Goal: Task Accomplishment & Management: Manage account settings

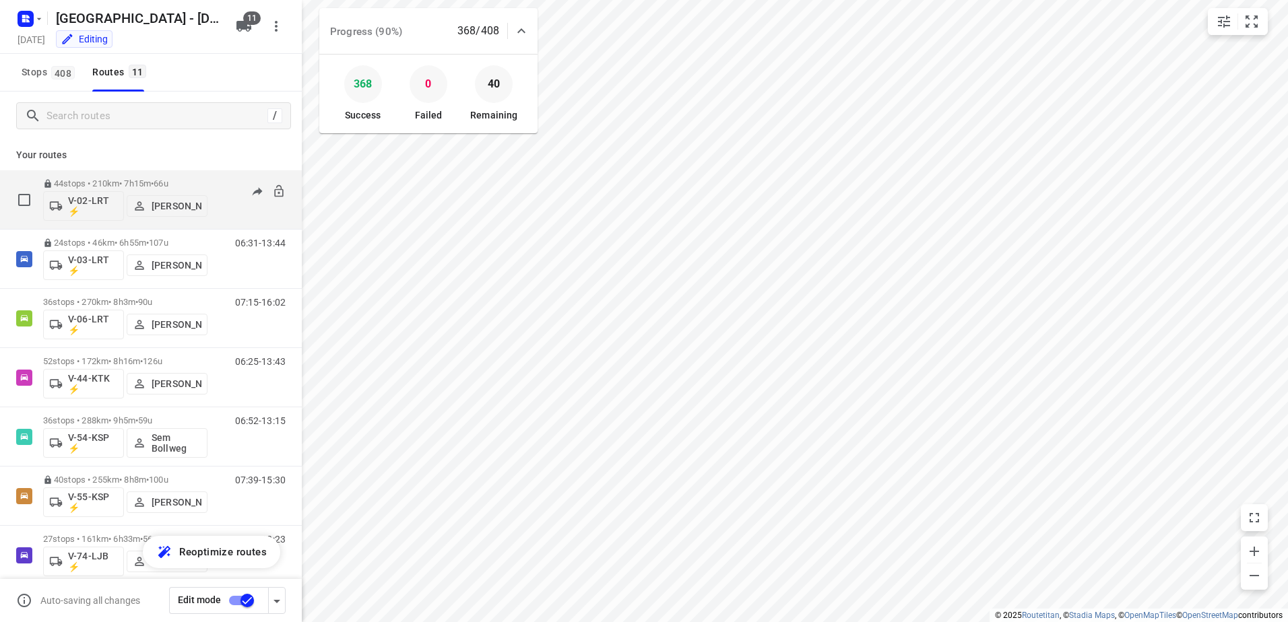
click at [228, 192] on div "06:41-14:56" at bounding box center [251, 203] width 67 height 49
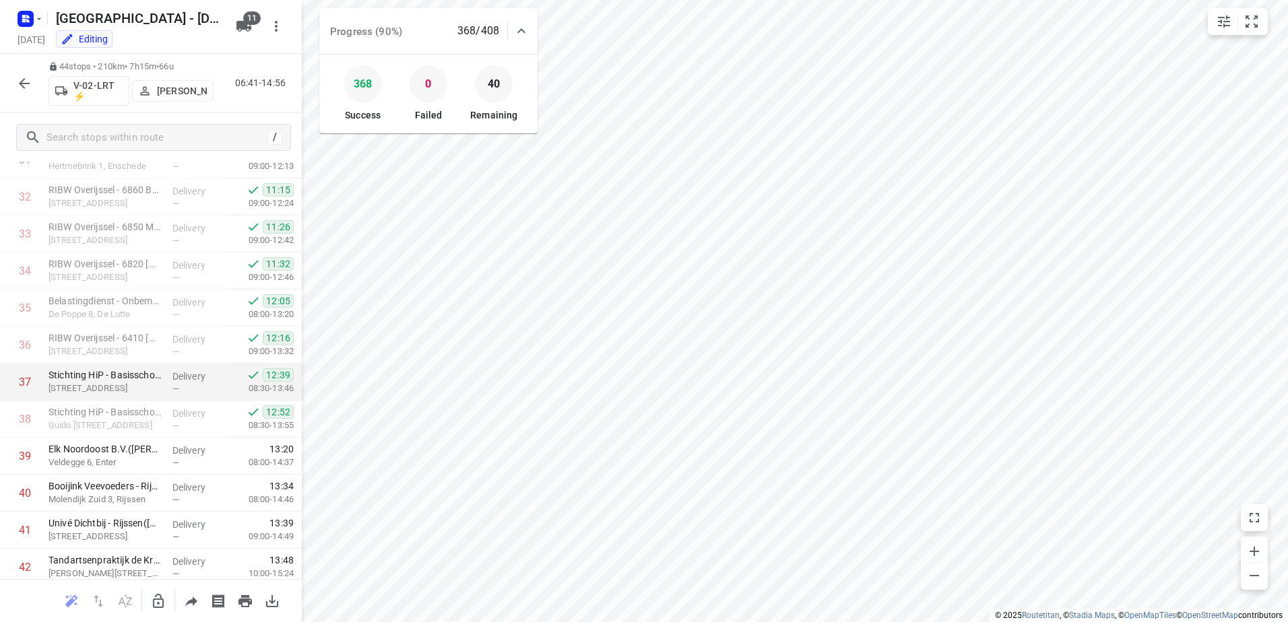
scroll to position [1317, 0]
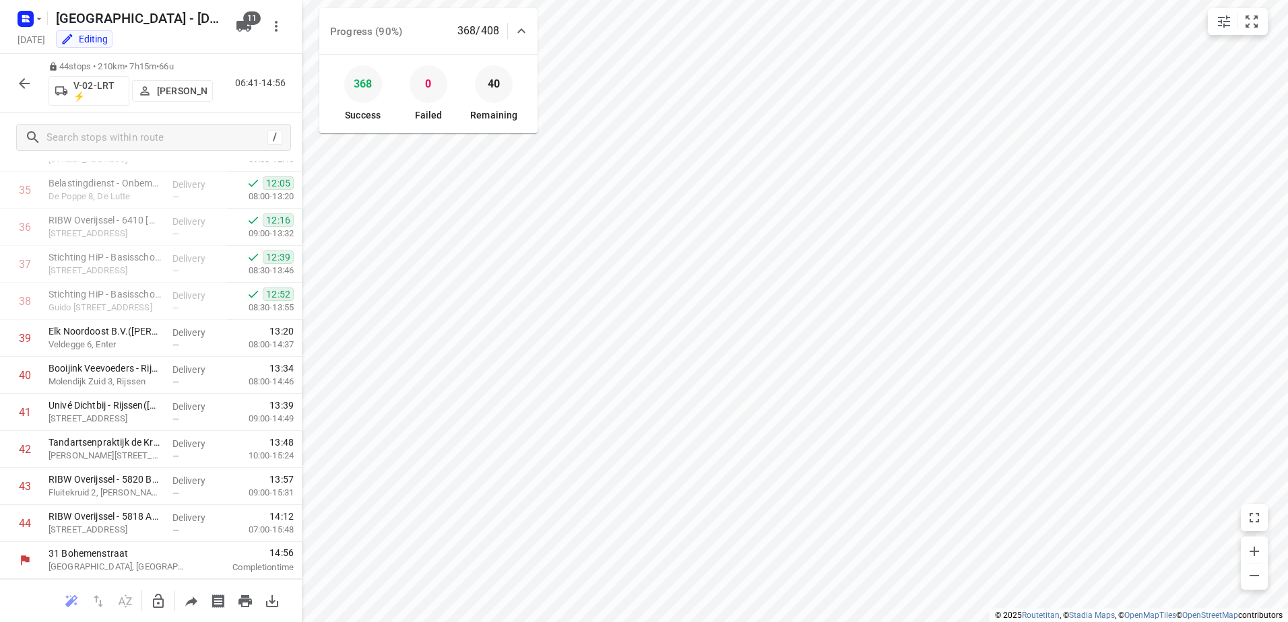
click at [22, 74] on button "button" at bounding box center [24, 83] width 27 height 27
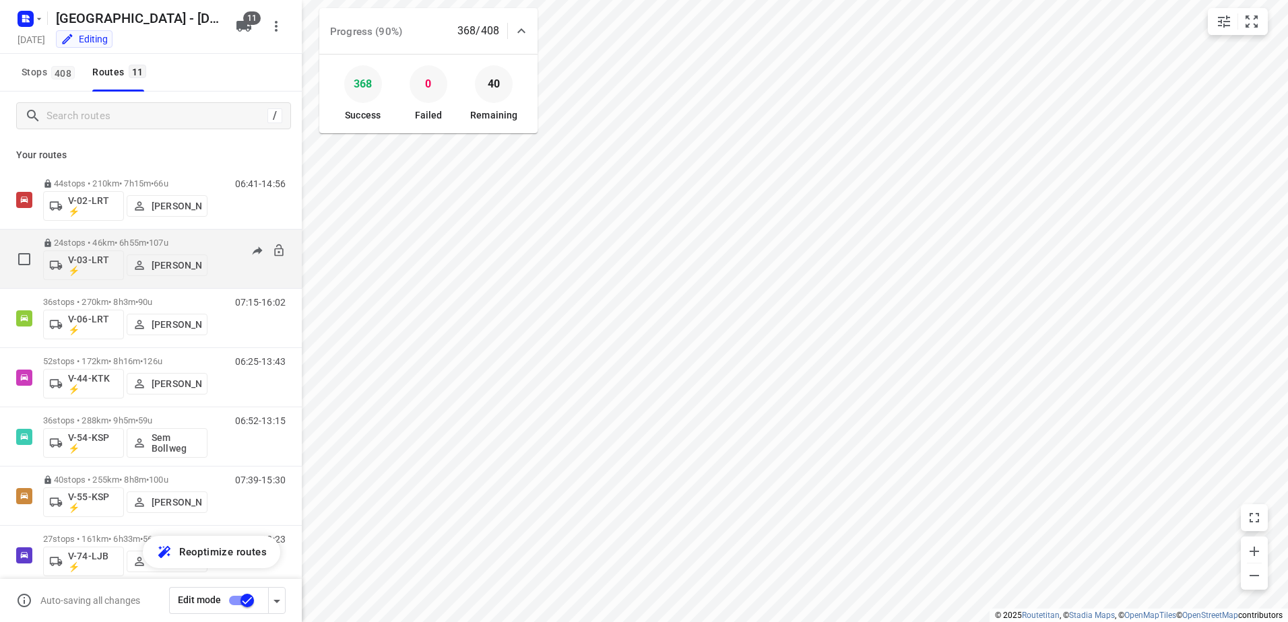
click at [218, 245] on div "06:31-13:44" at bounding box center [251, 262] width 67 height 49
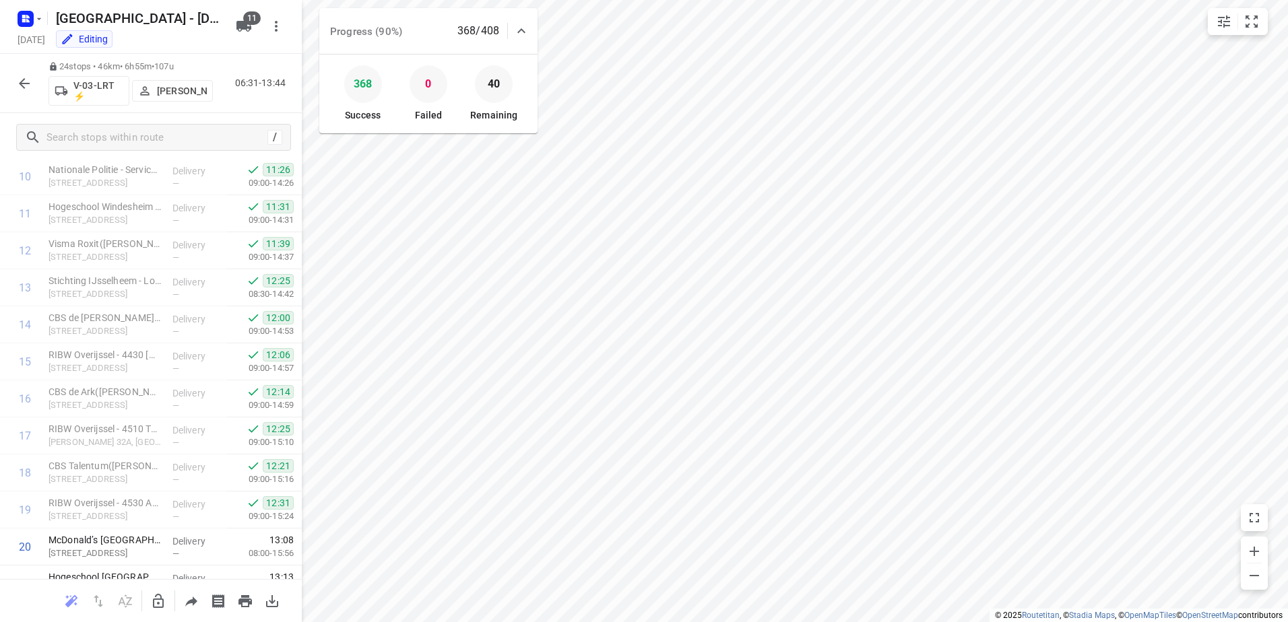
scroll to position [576, 0]
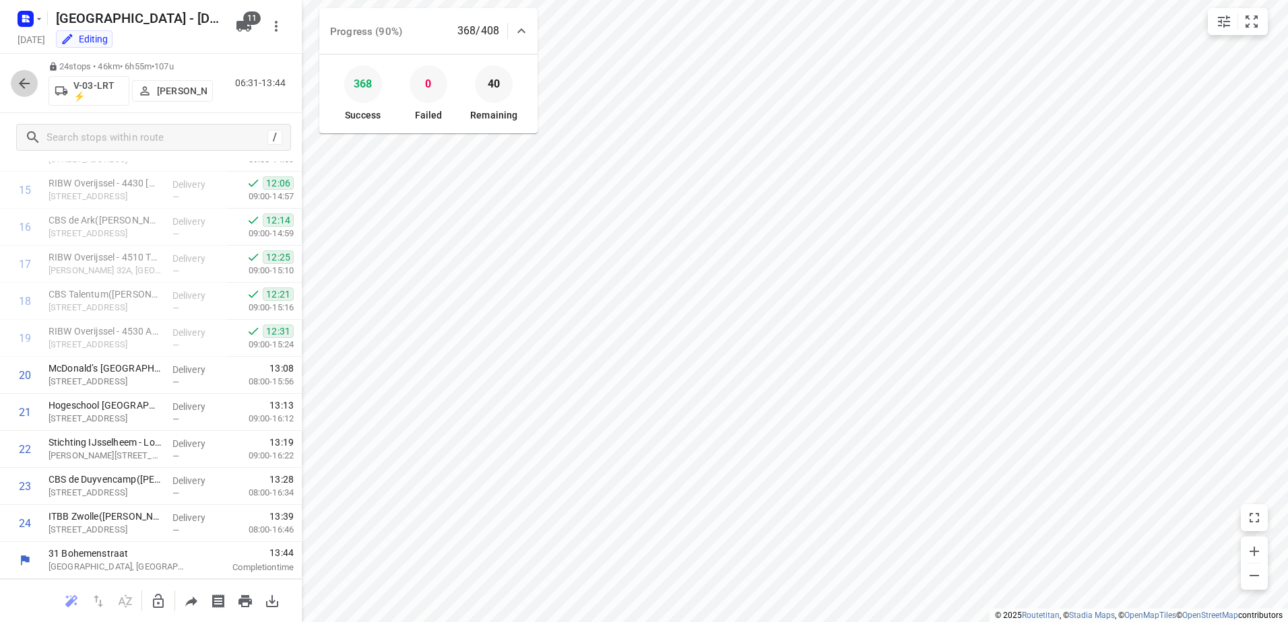
click at [27, 82] on icon "button" at bounding box center [24, 83] width 16 height 16
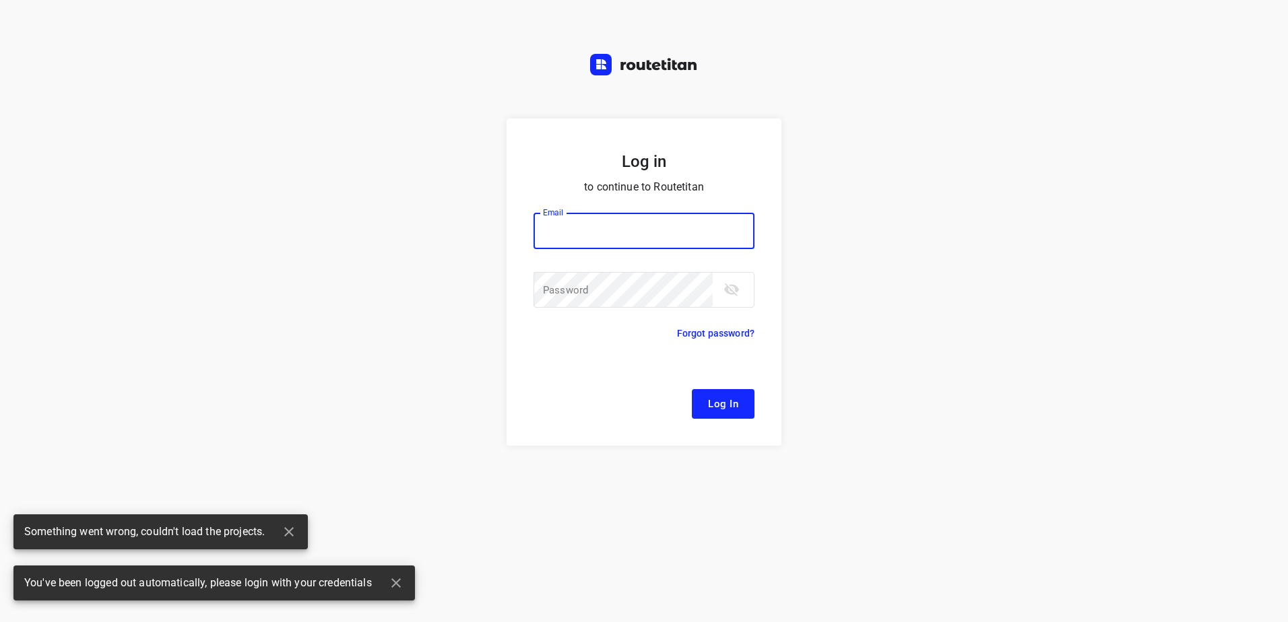
type input "[EMAIL_ADDRESS][DOMAIN_NAME]"
click at [742, 408] on button "Log In" at bounding box center [723, 404] width 63 height 30
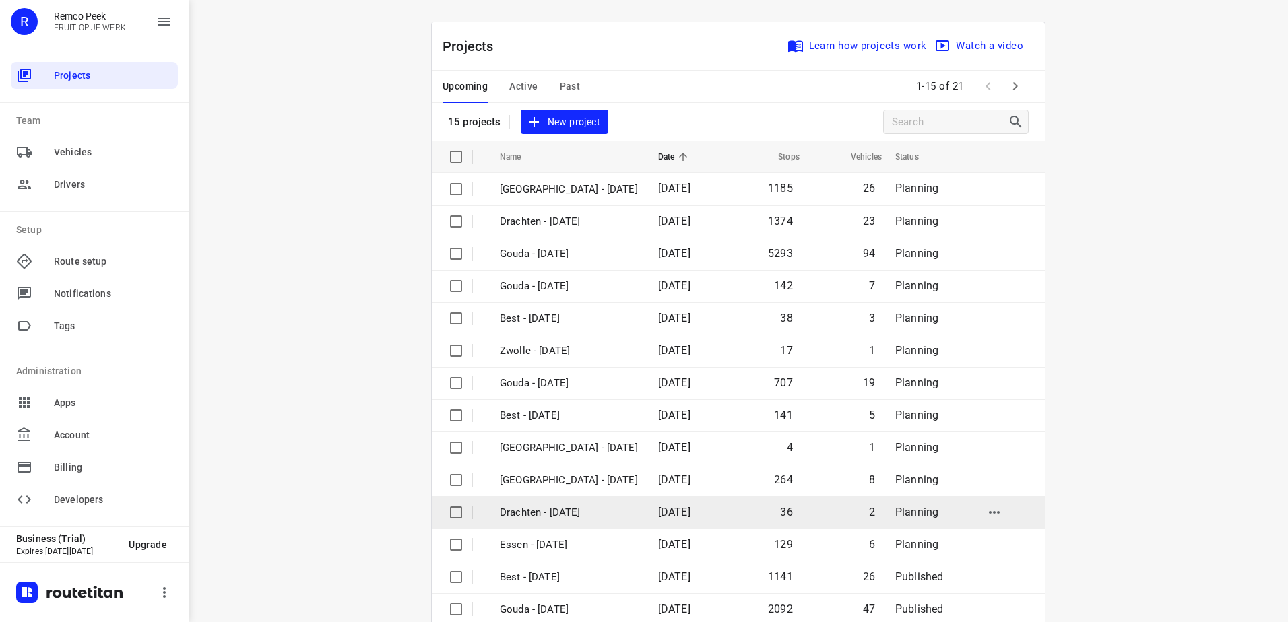
scroll to position [59, 0]
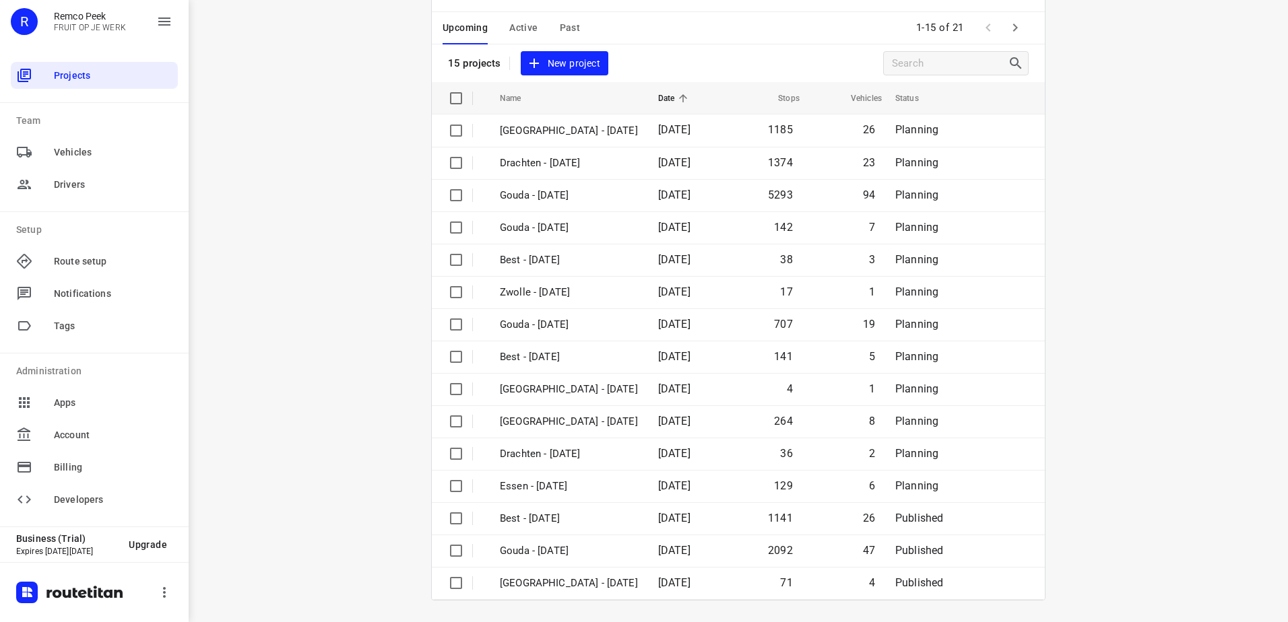
click at [1015, 25] on icon "button" at bounding box center [1015, 28] width 16 height 16
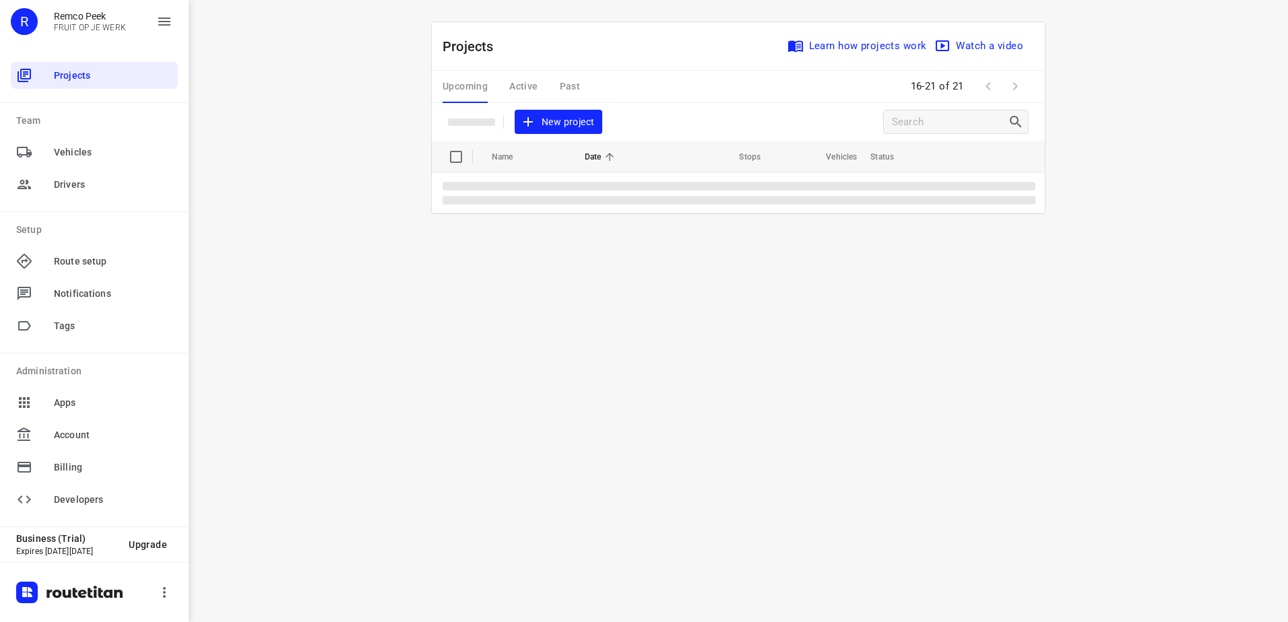
scroll to position [0, 0]
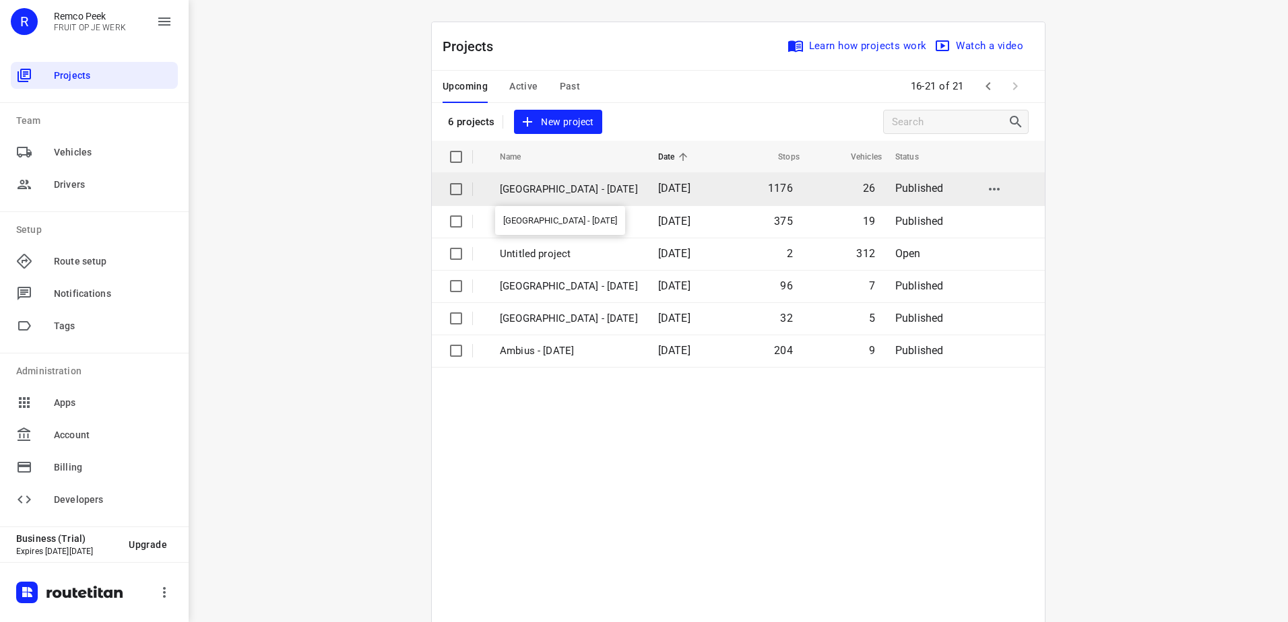
click at [557, 183] on p "[GEOGRAPHIC_DATA] - [DATE]" at bounding box center [569, 189] width 138 height 15
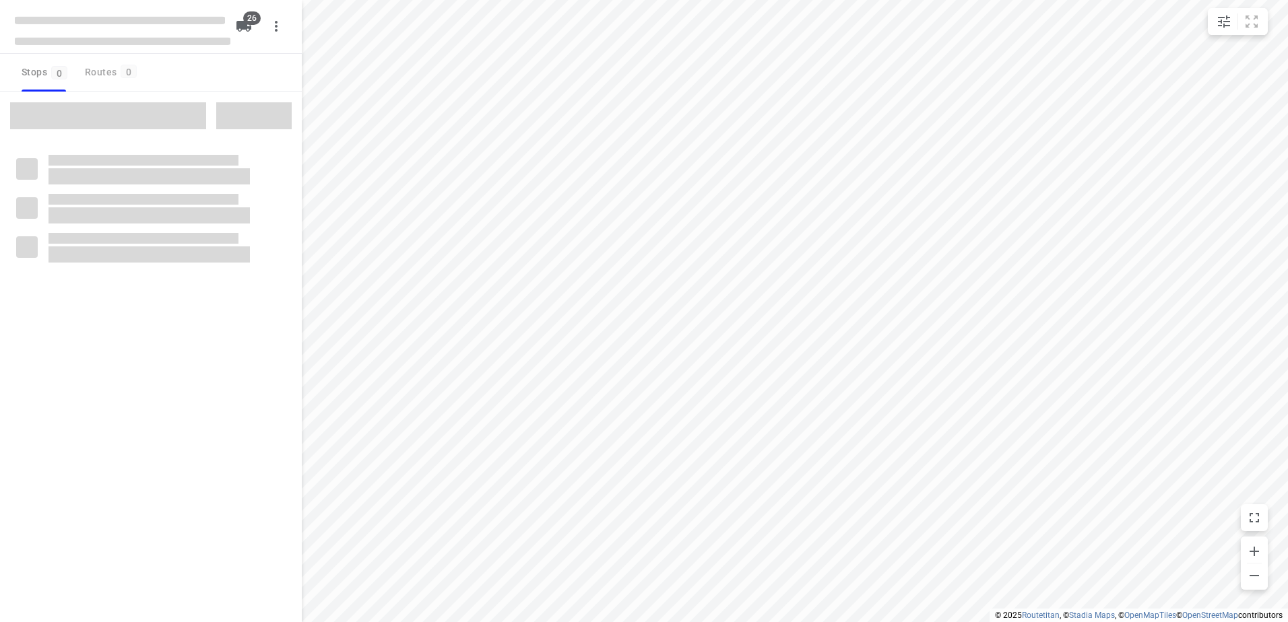
checkbox input "true"
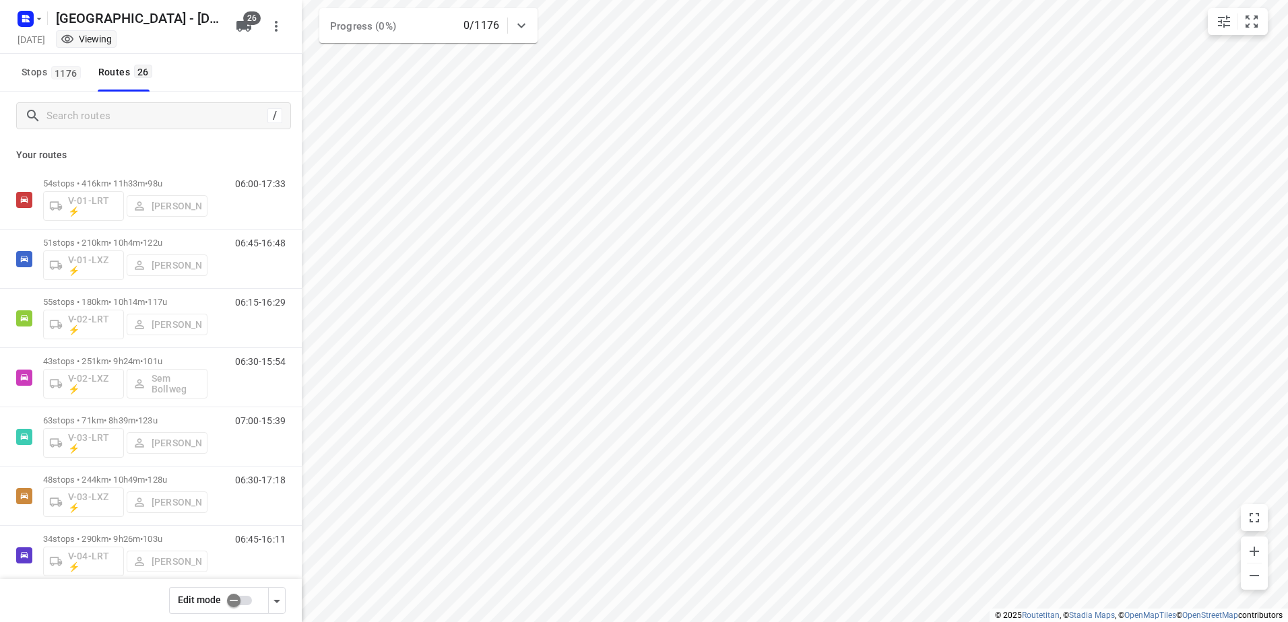
drag, startPoint x: 557, startPoint y: 183, endPoint x: 222, endPoint y: 152, distance: 336.9
click at [222, 152] on p "Your routes" at bounding box center [150, 155] width 269 height 14
click at [237, 597] on input "checkbox" at bounding box center [233, 601] width 77 height 26
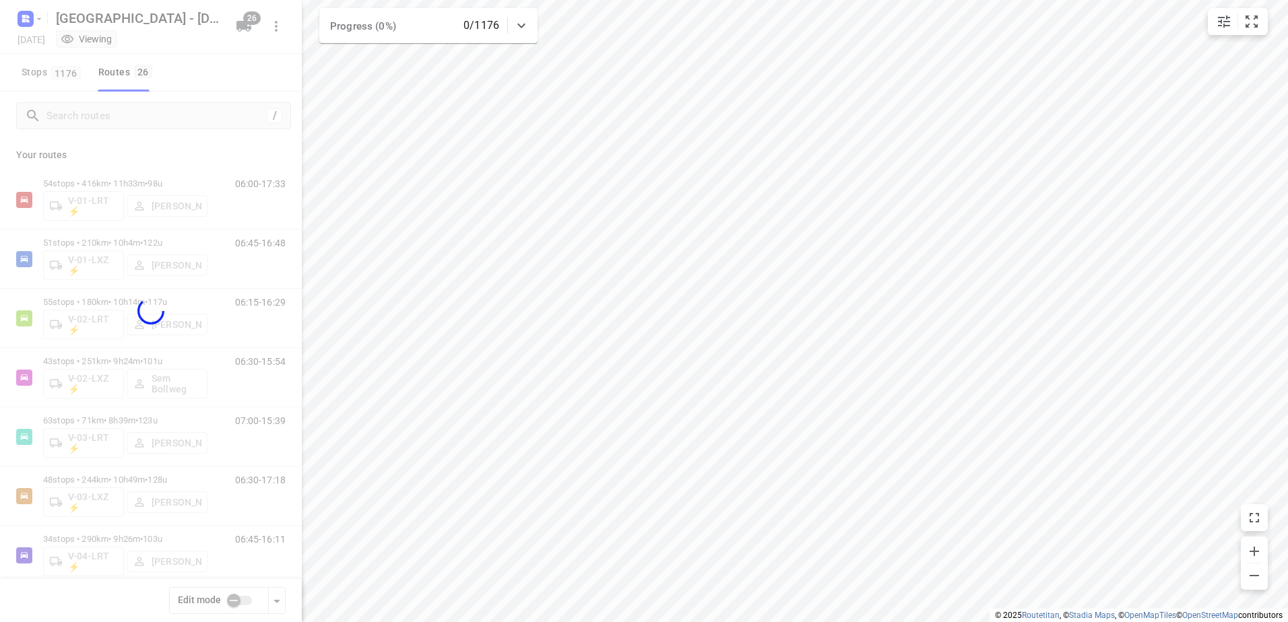
checkbox input "true"
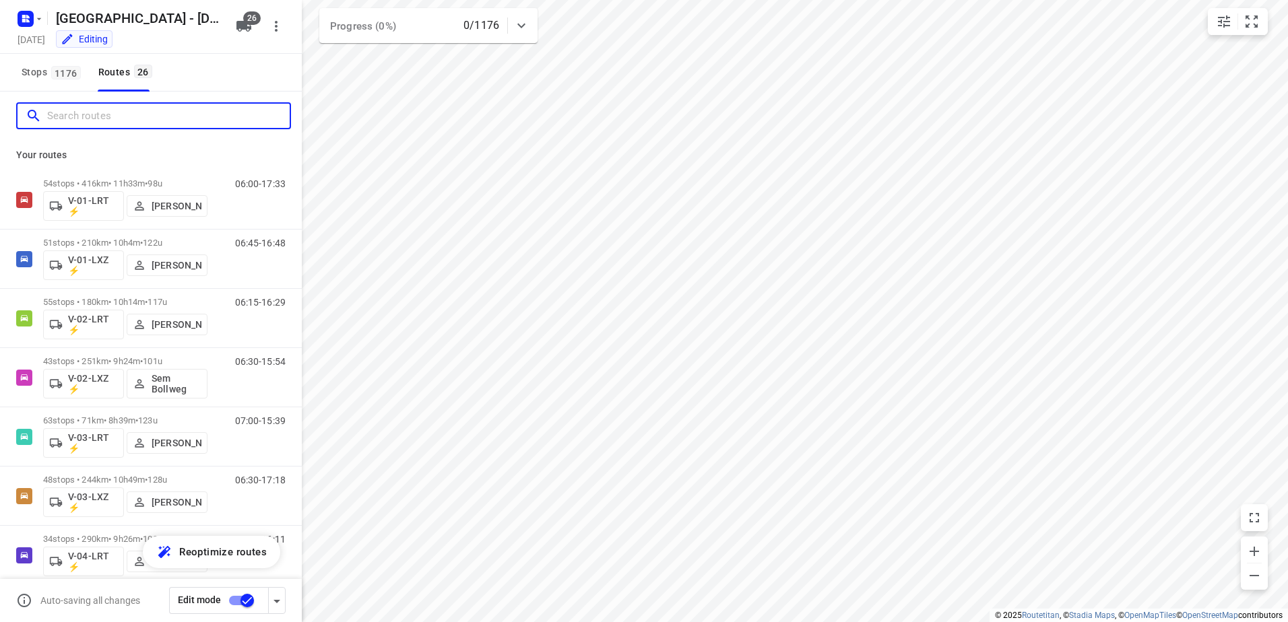
click at [150, 119] on input "Search routes" at bounding box center [168, 116] width 243 height 21
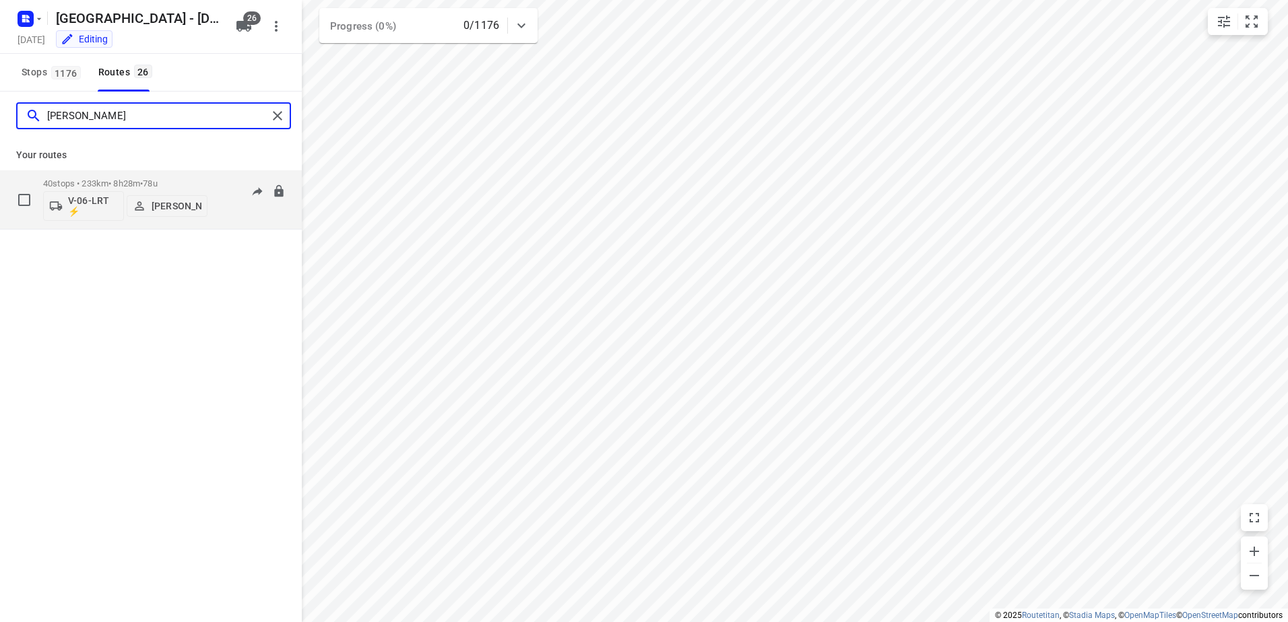
type input "[PERSON_NAME]"
click at [161, 201] on p "[PERSON_NAME]" at bounding box center [177, 206] width 50 height 11
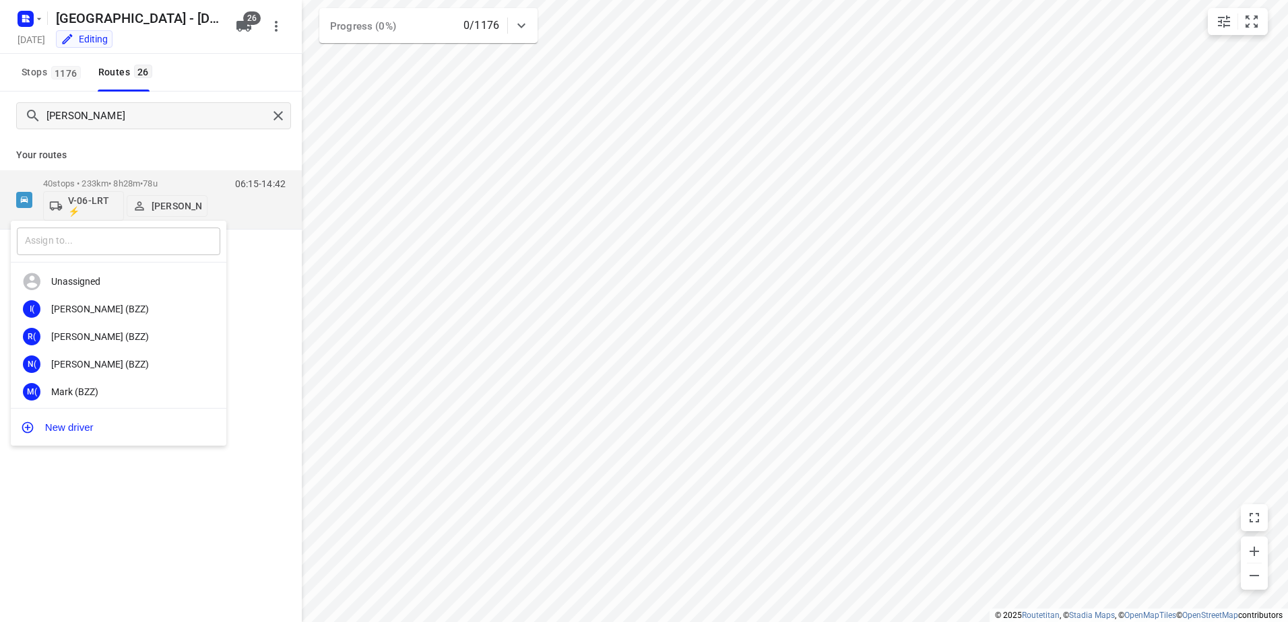
click at [161, 238] on input "text" at bounding box center [118, 242] width 203 height 28
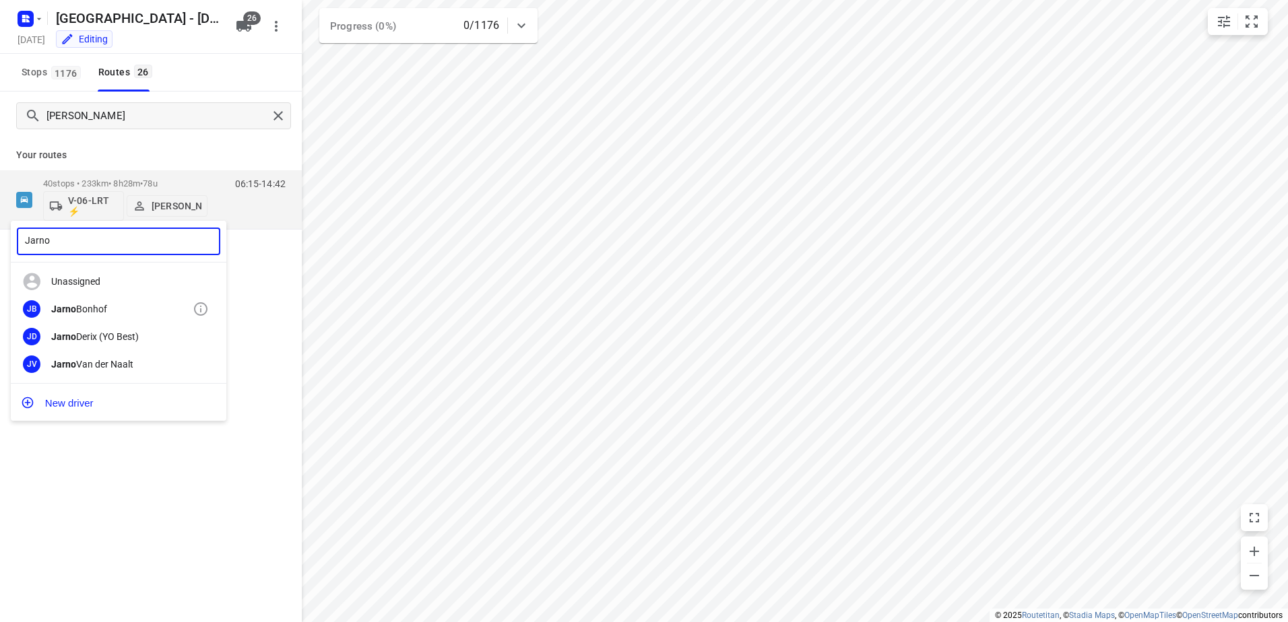
type input "Jarno"
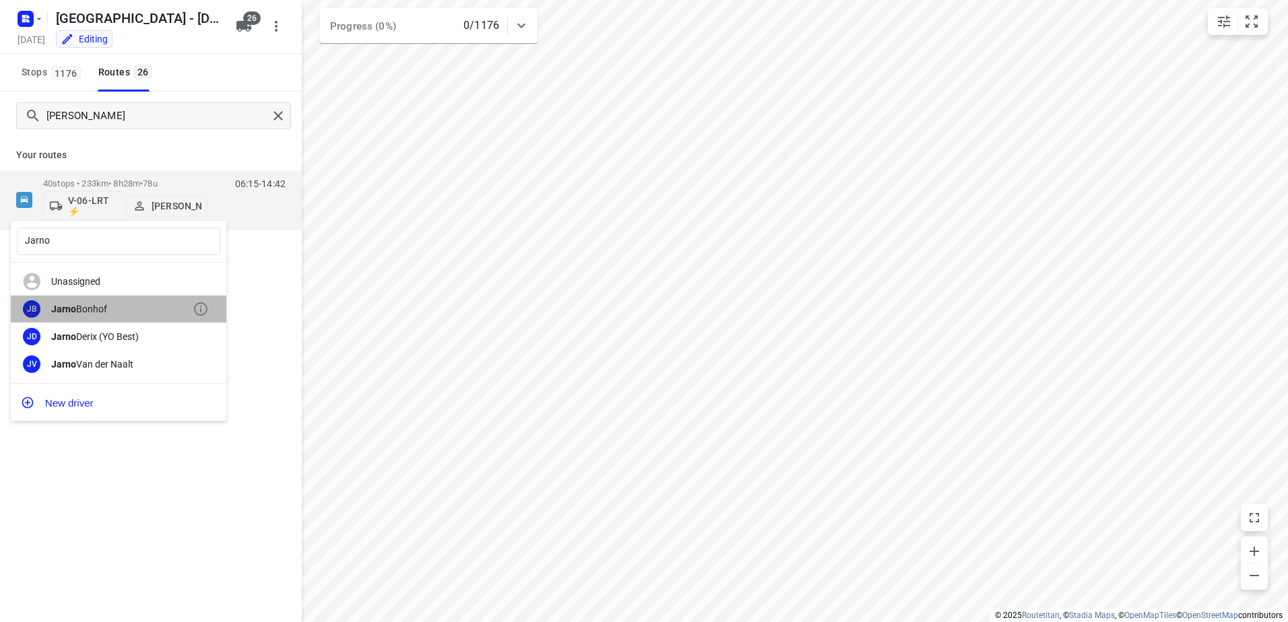
click at [99, 311] on div "[PERSON_NAME]" at bounding box center [121, 309] width 141 height 11
